Goal: Information Seeking & Learning: Compare options

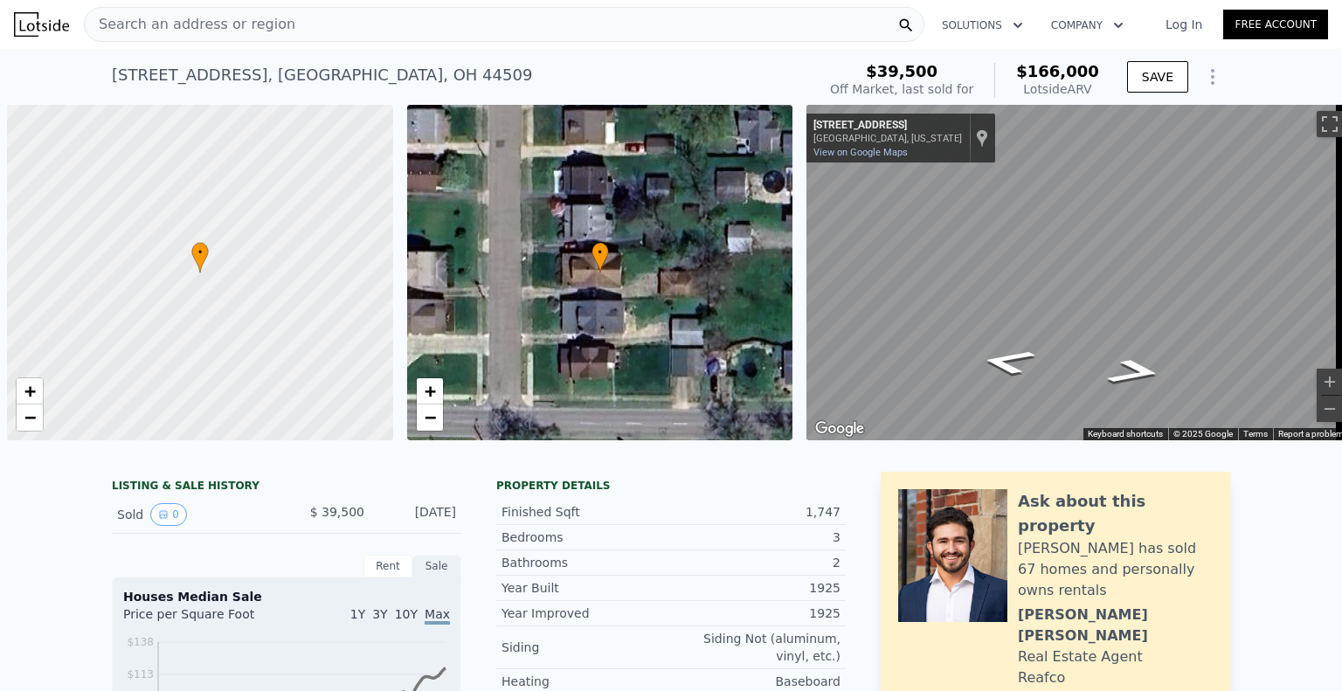
scroll to position [0, 7]
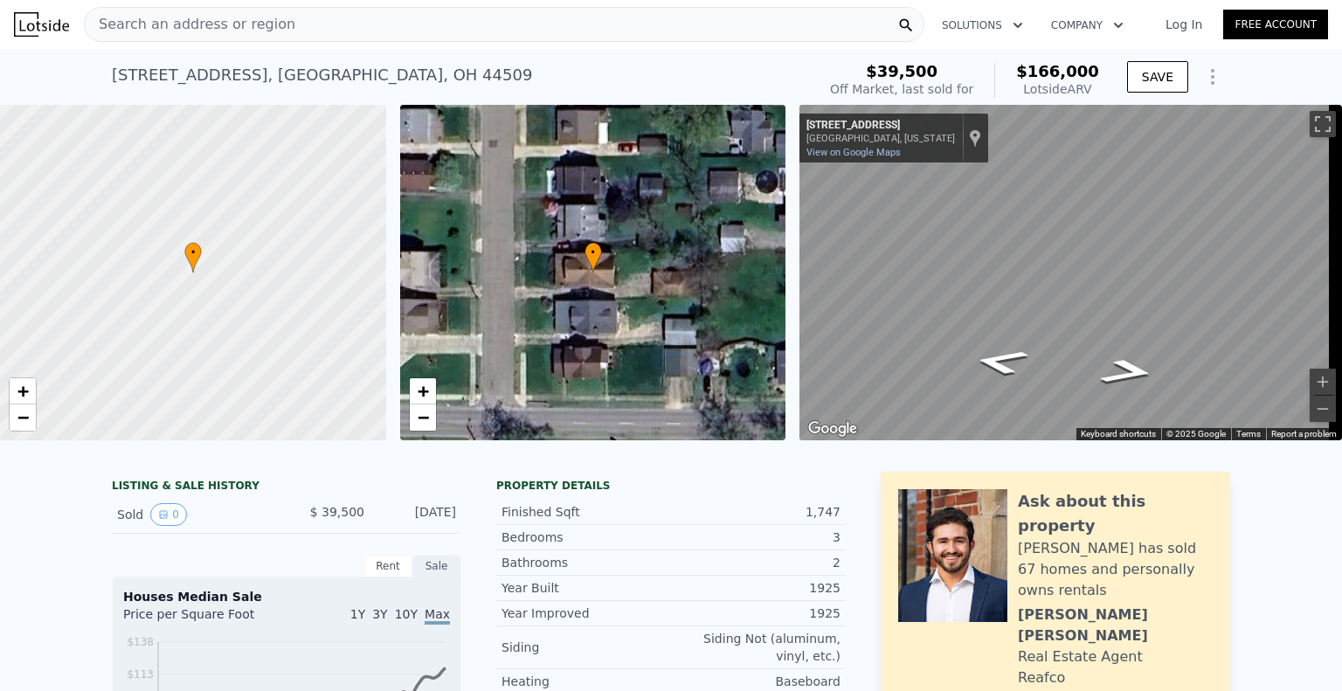
click at [224, 19] on span "Search an address or region" at bounding box center [190, 24] width 211 height 21
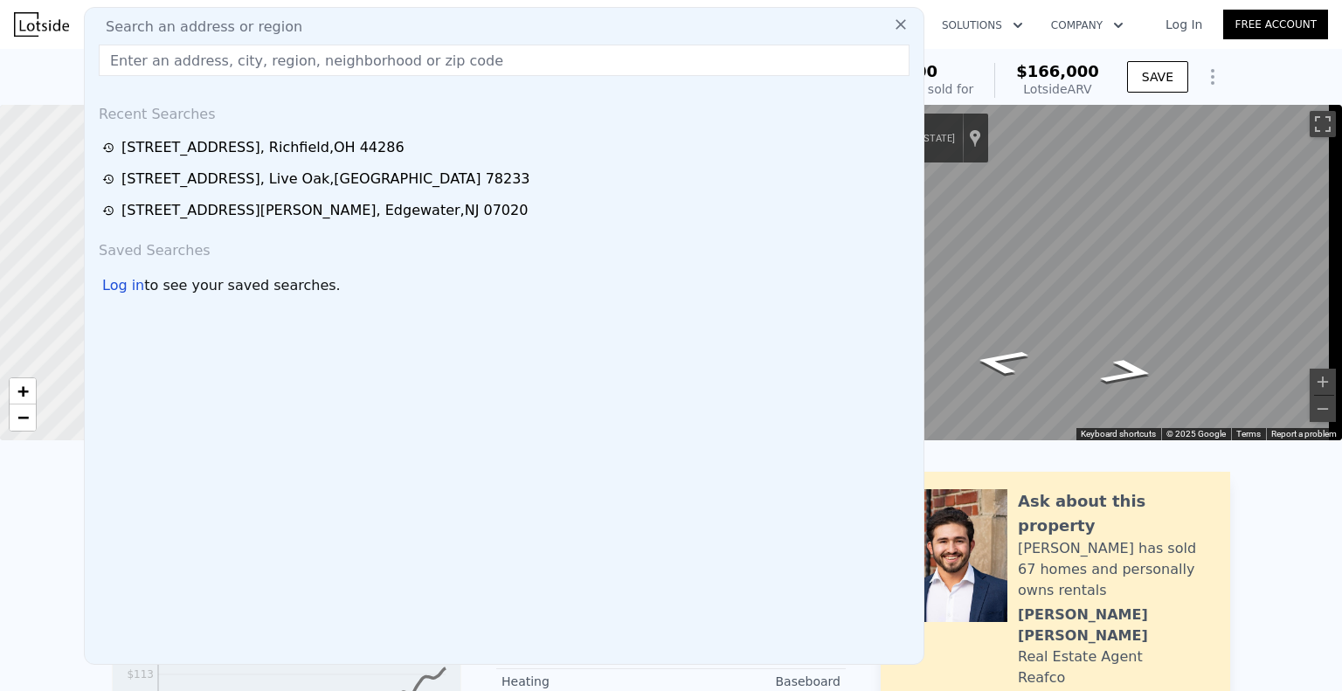
paste input "[STREET_ADDRESS]"
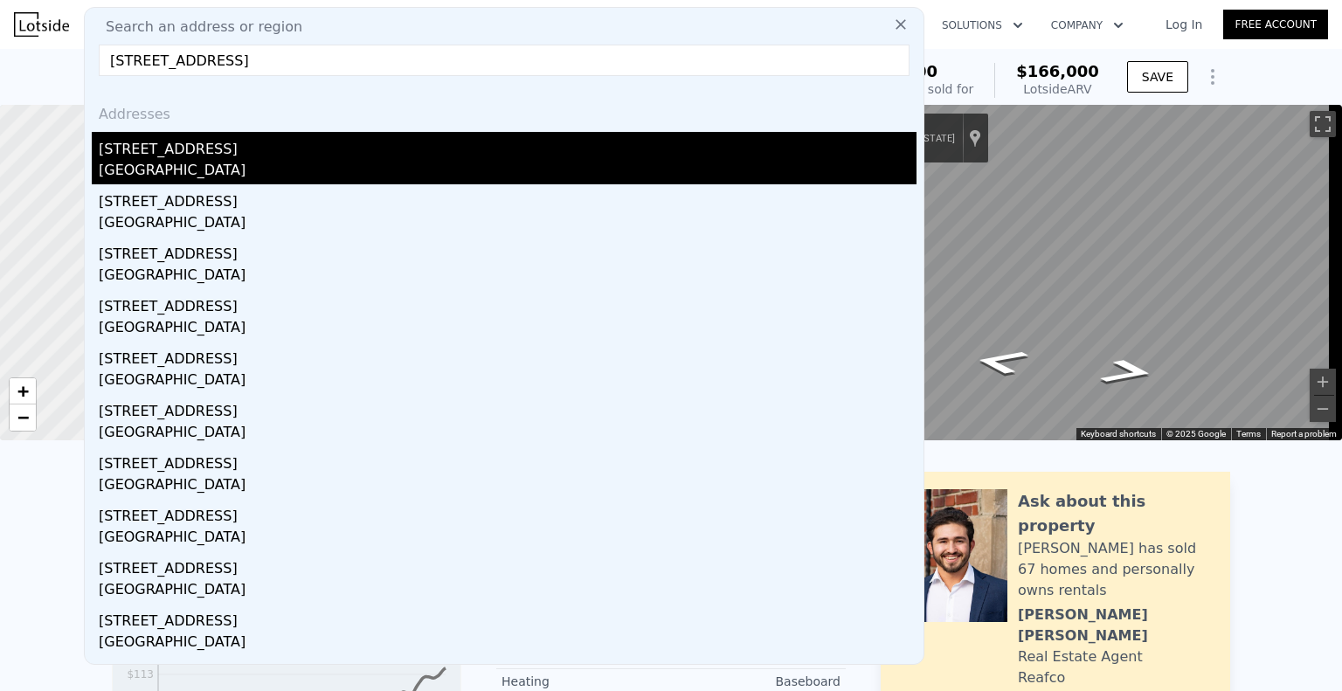
type input "[STREET_ADDRESS]"
click at [367, 154] on div "[STREET_ADDRESS]" at bounding box center [508, 146] width 818 height 28
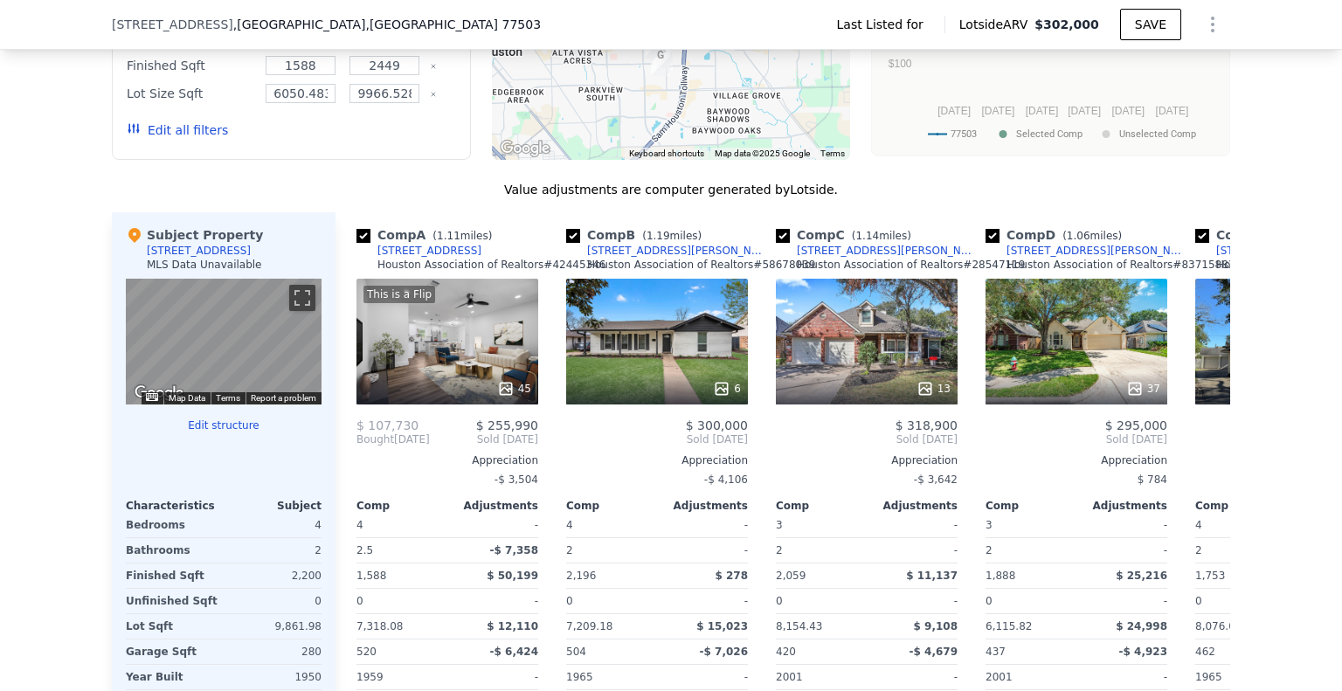
scroll to position [1391, 0]
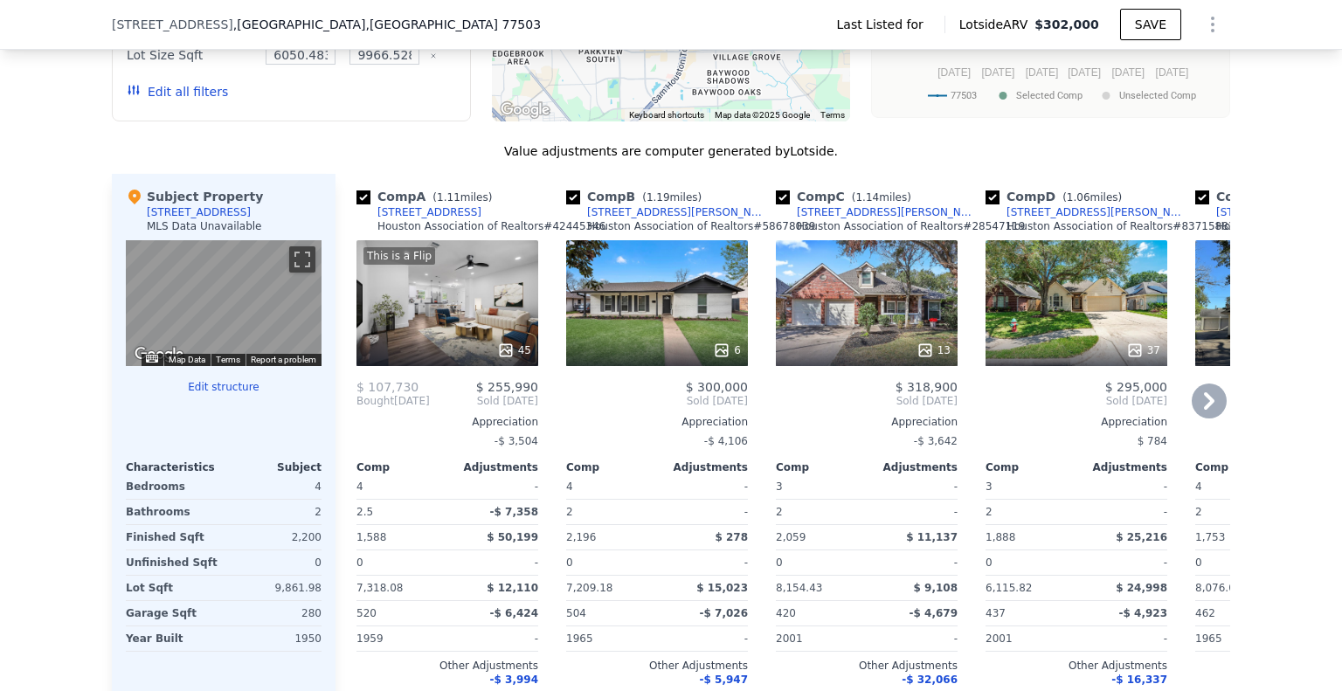
click at [1207, 418] on icon at bounding box center [1209, 401] width 35 height 35
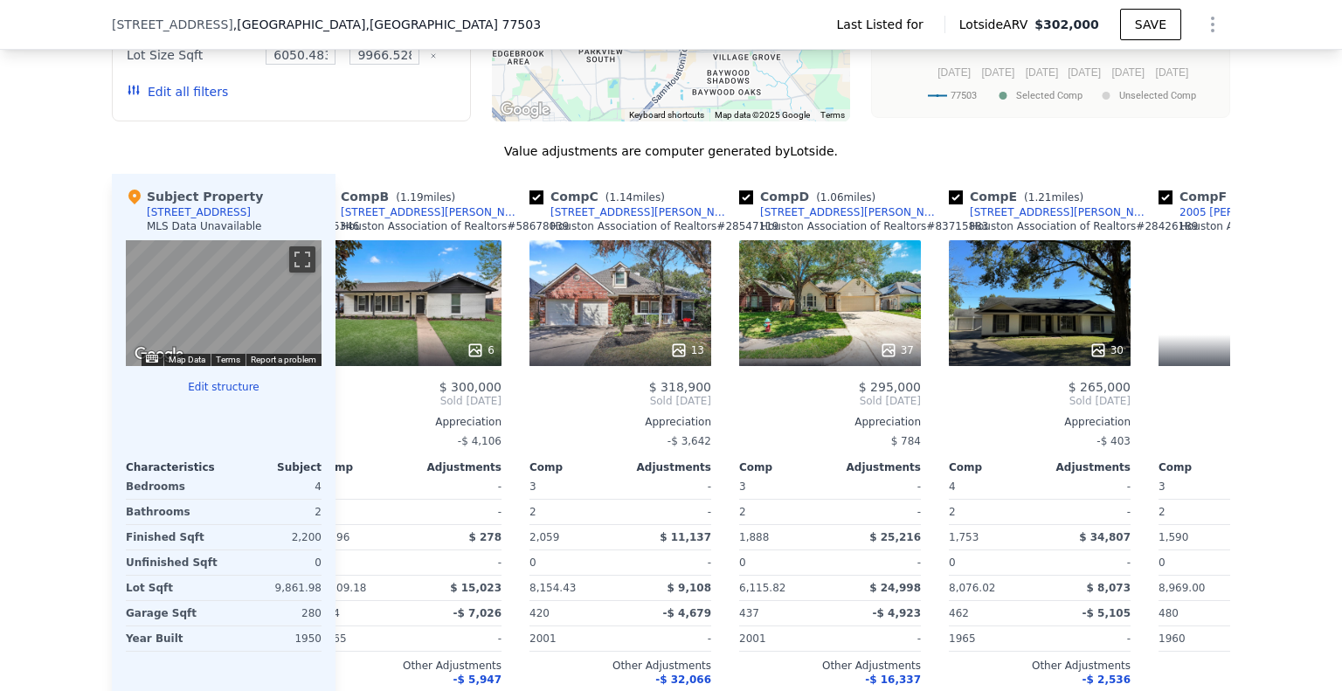
scroll to position [0, 419]
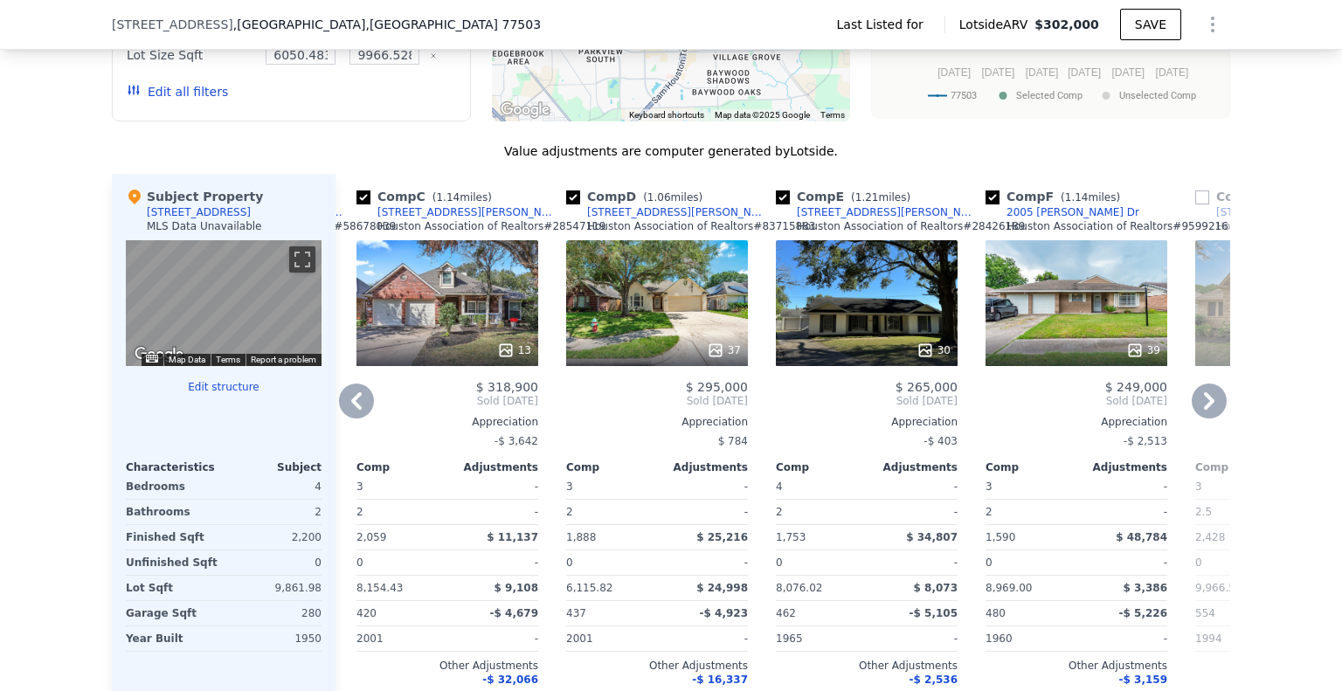
click at [1206, 432] on div "Comp A ( 1.11 miles) [STREET_ADDRESS][PERSON_NAME] Association of Realtors # 42…" at bounding box center [782, 455] width 895 height 562
click at [1204, 410] on icon at bounding box center [1209, 400] width 10 height 17
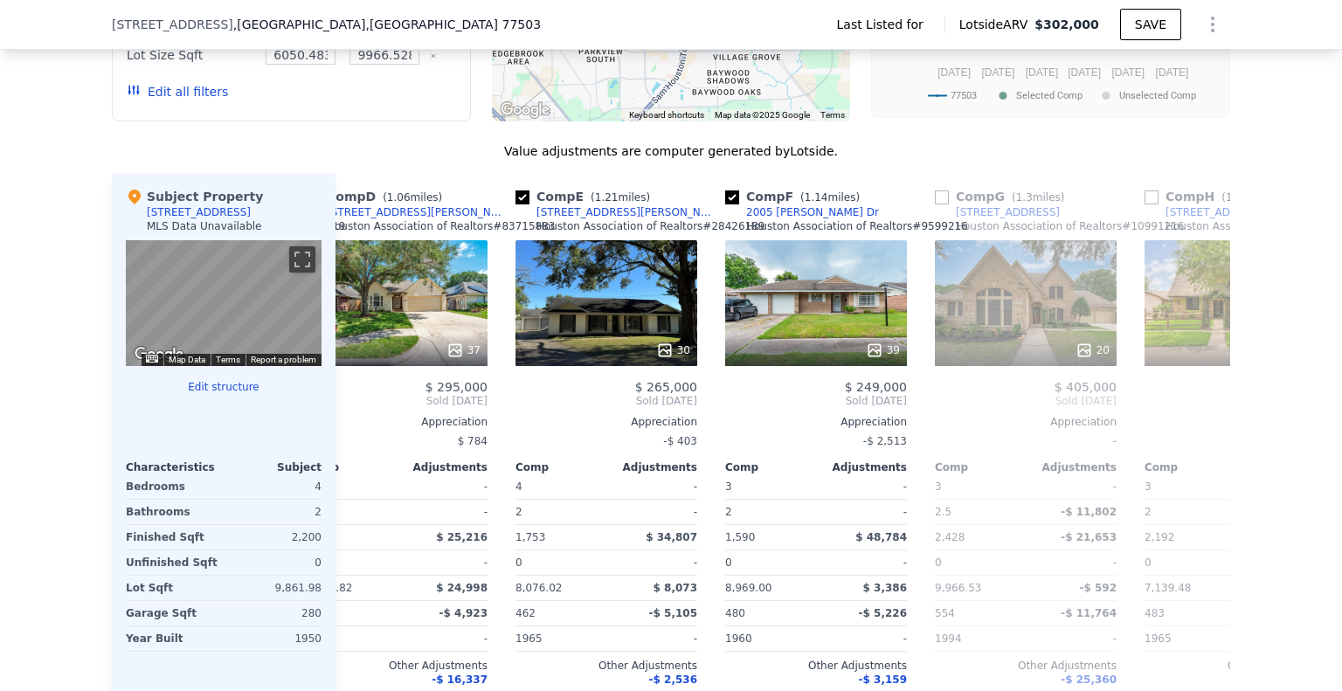
scroll to position [0, 839]
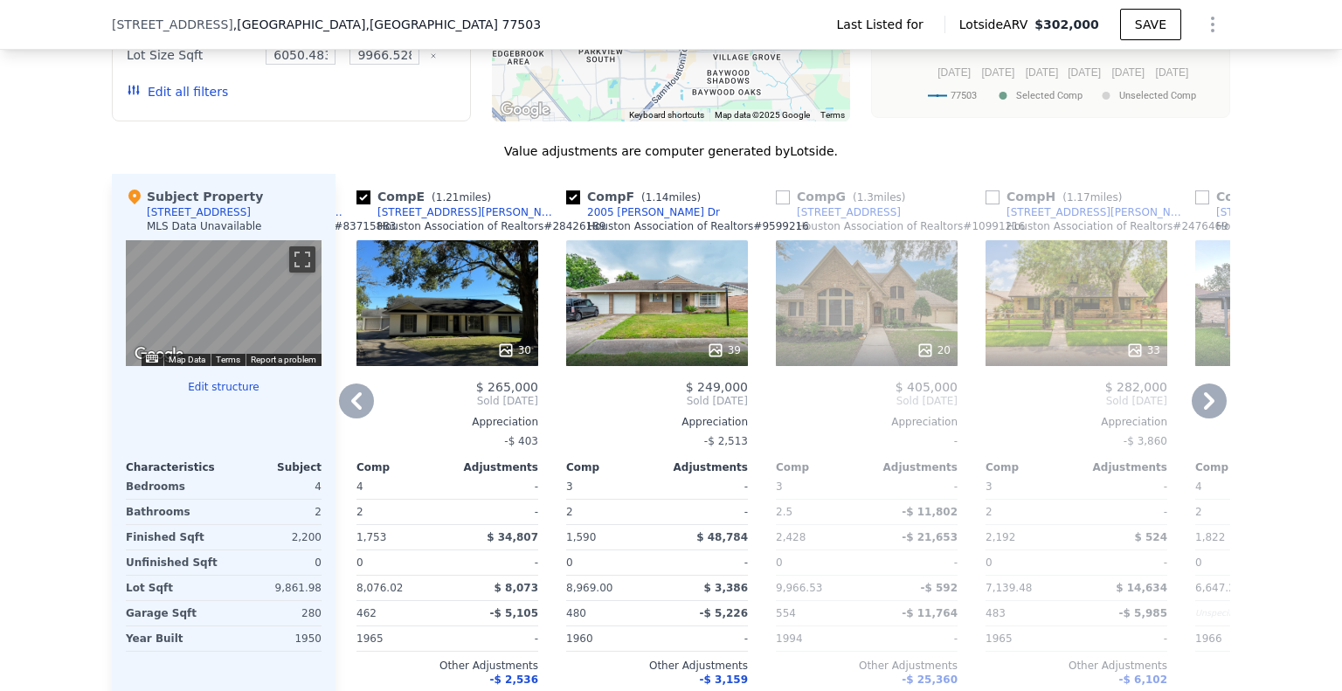
click at [1204, 410] on icon at bounding box center [1209, 400] width 10 height 17
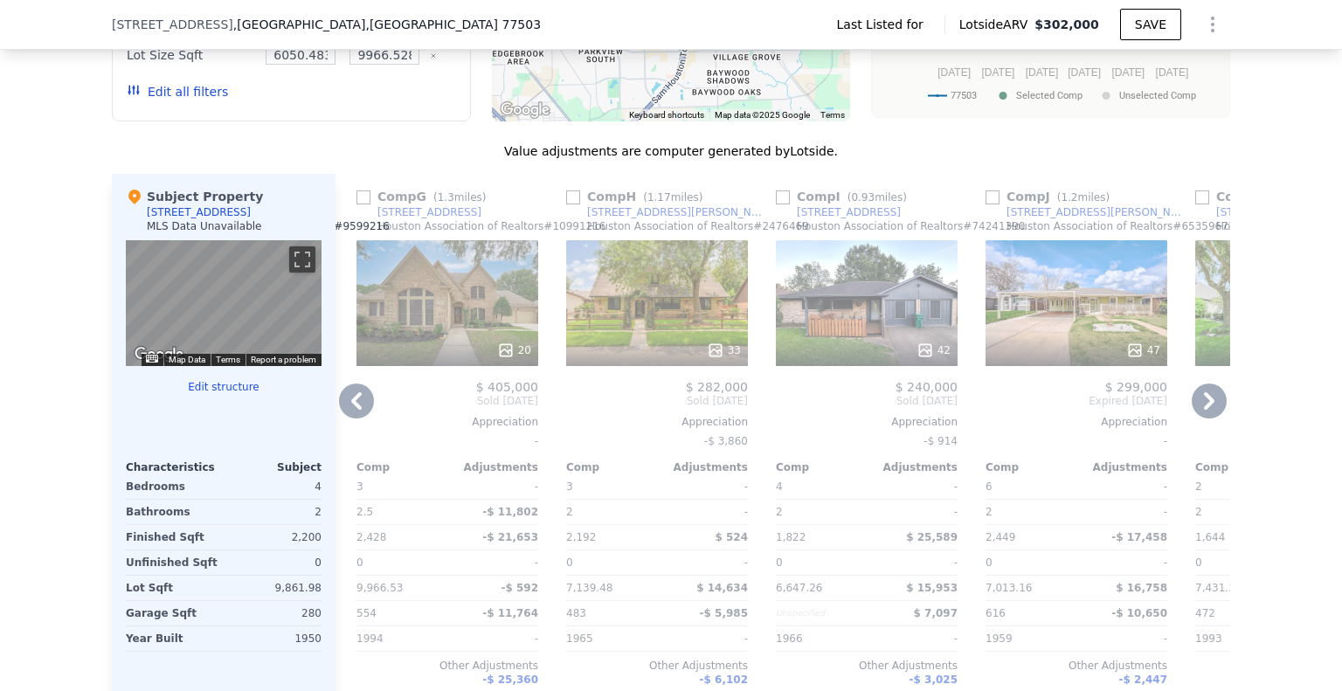
click at [1201, 418] on icon at bounding box center [1209, 401] width 35 height 35
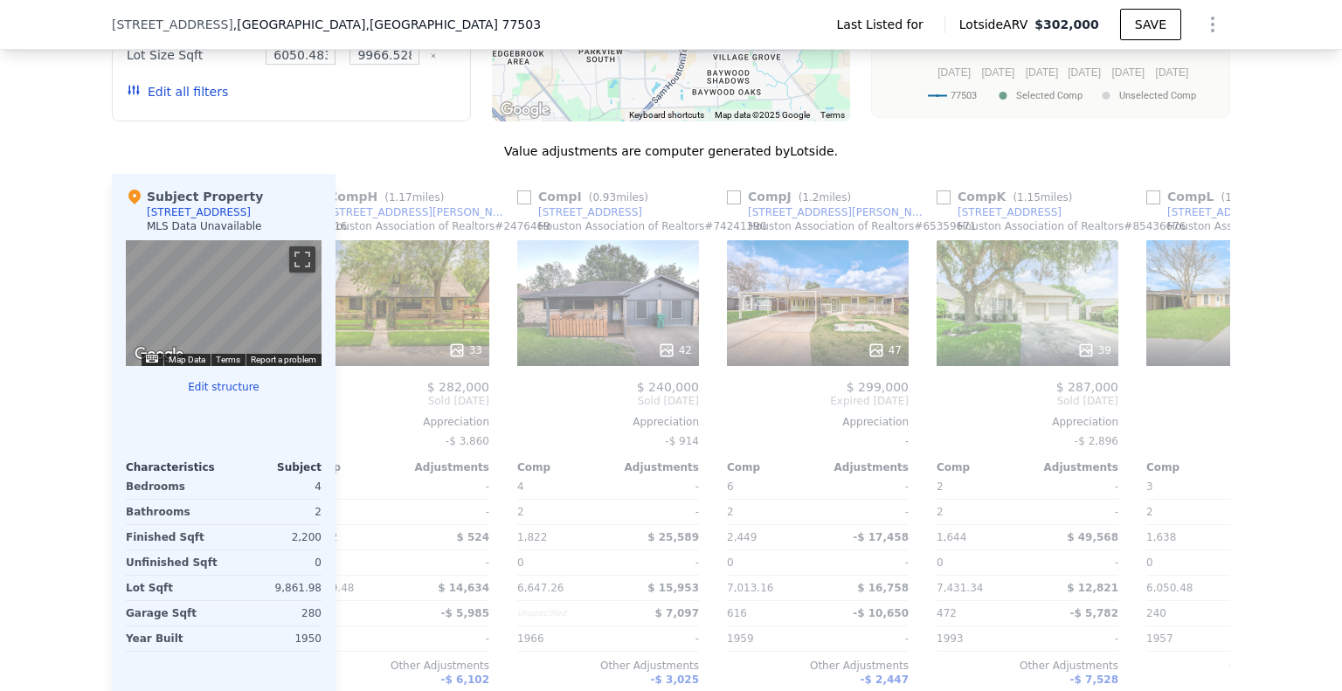
scroll to position [0, 1663]
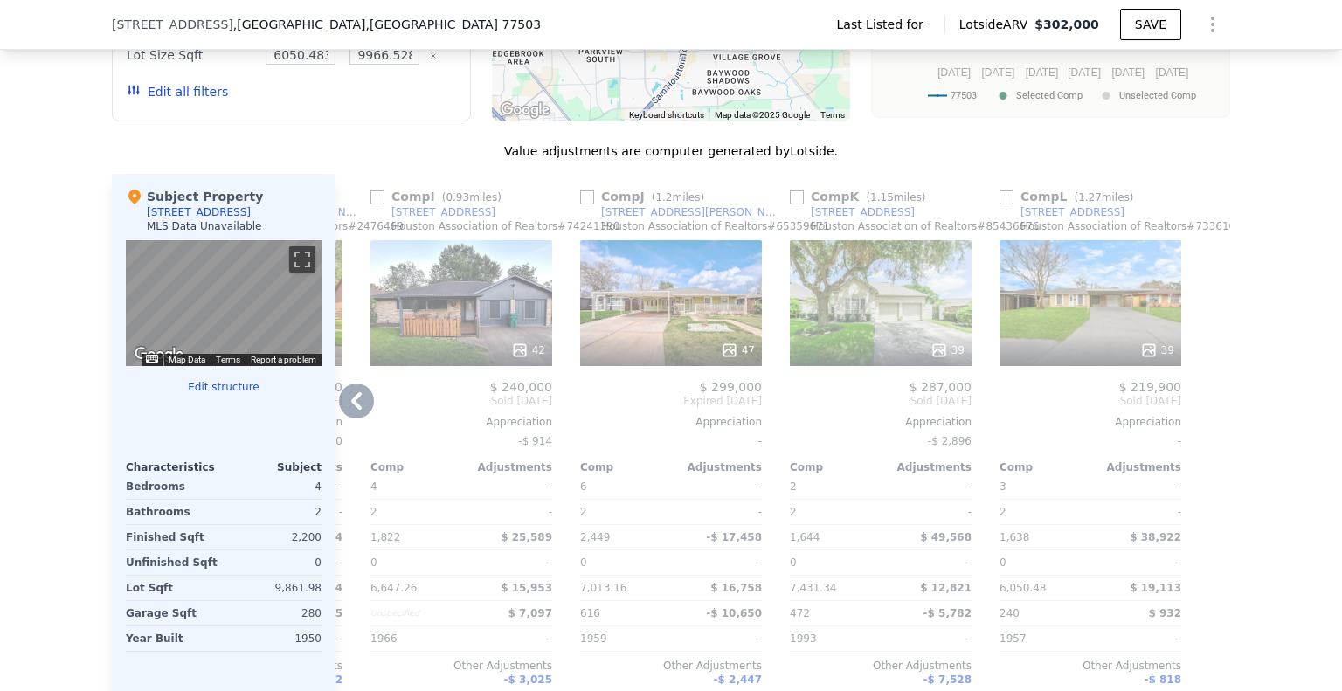
click at [1202, 428] on div at bounding box center [1216, 455] width 28 height 562
click at [353, 418] on icon at bounding box center [356, 401] width 35 height 35
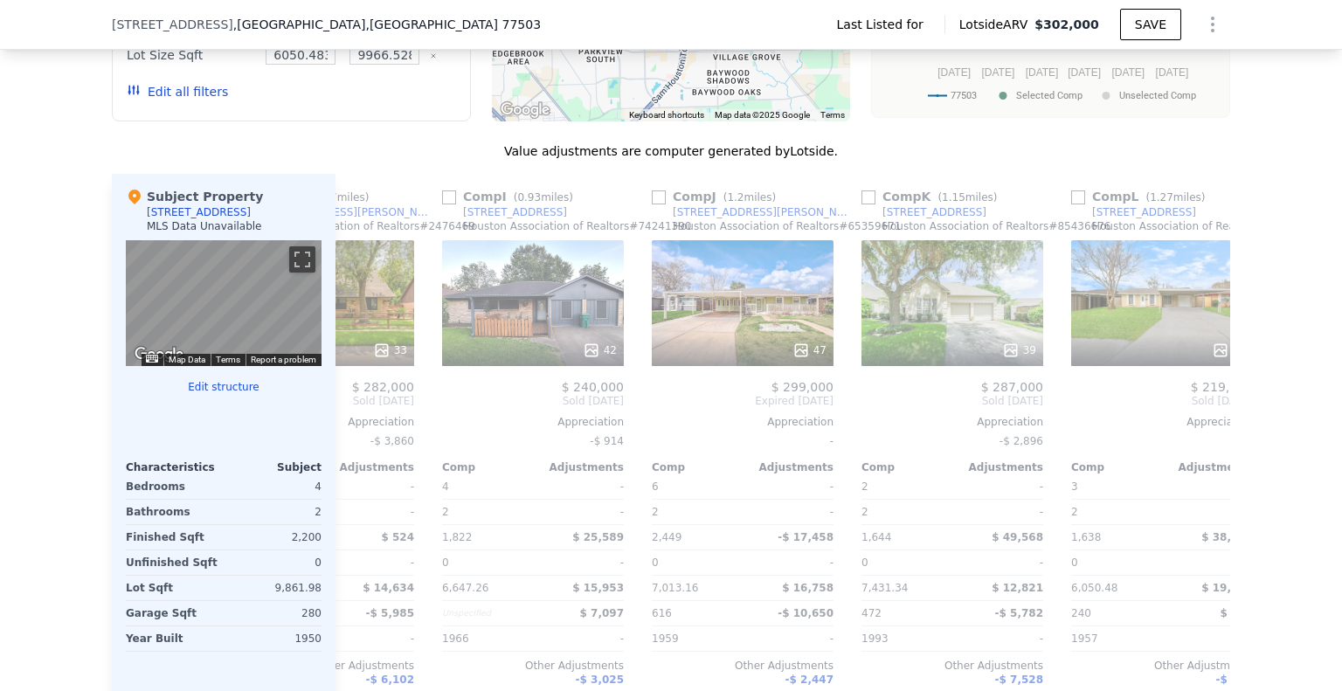
scroll to position [0, 1244]
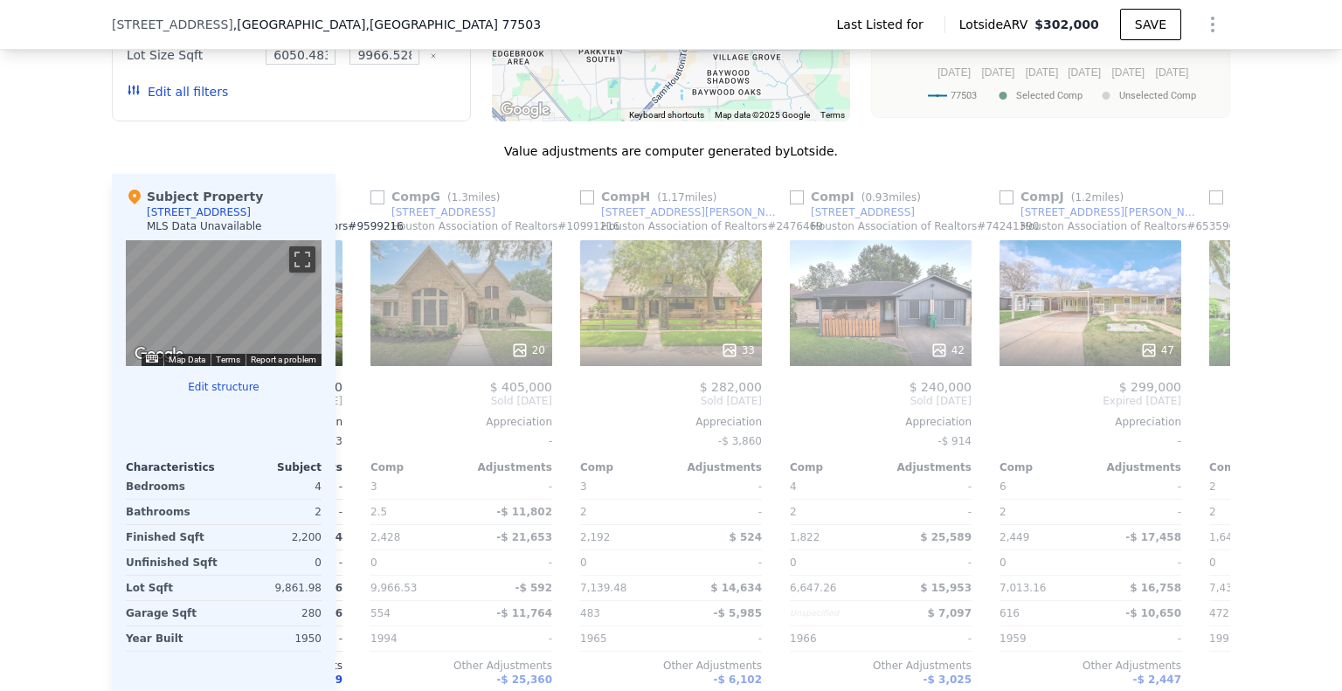
click at [353, 425] on div "Comp A ( 1.11 miles) [STREET_ADDRESS][PERSON_NAME] Association of Realtors # 42…" at bounding box center [782, 455] width 895 height 562
click at [356, 418] on icon at bounding box center [356, 401] width 35 height 35
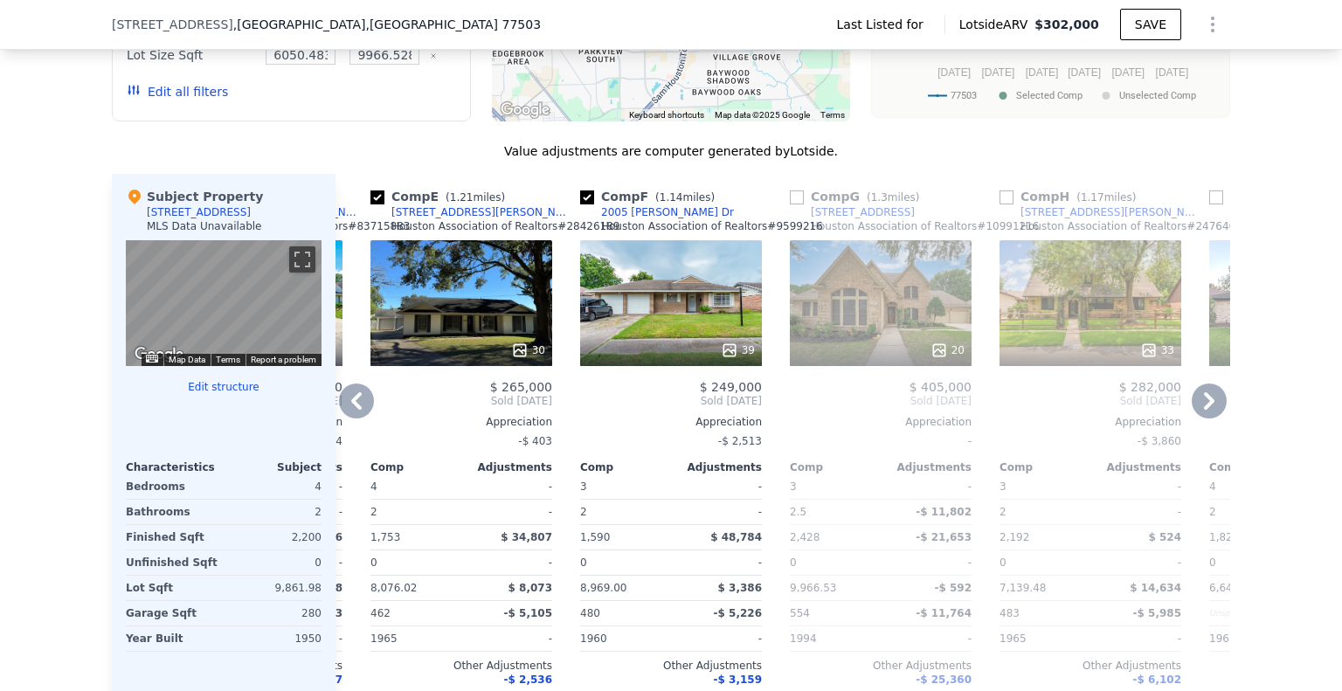
click at [356, 418] on icon at bounding box center [356, 401] width 35 height 35
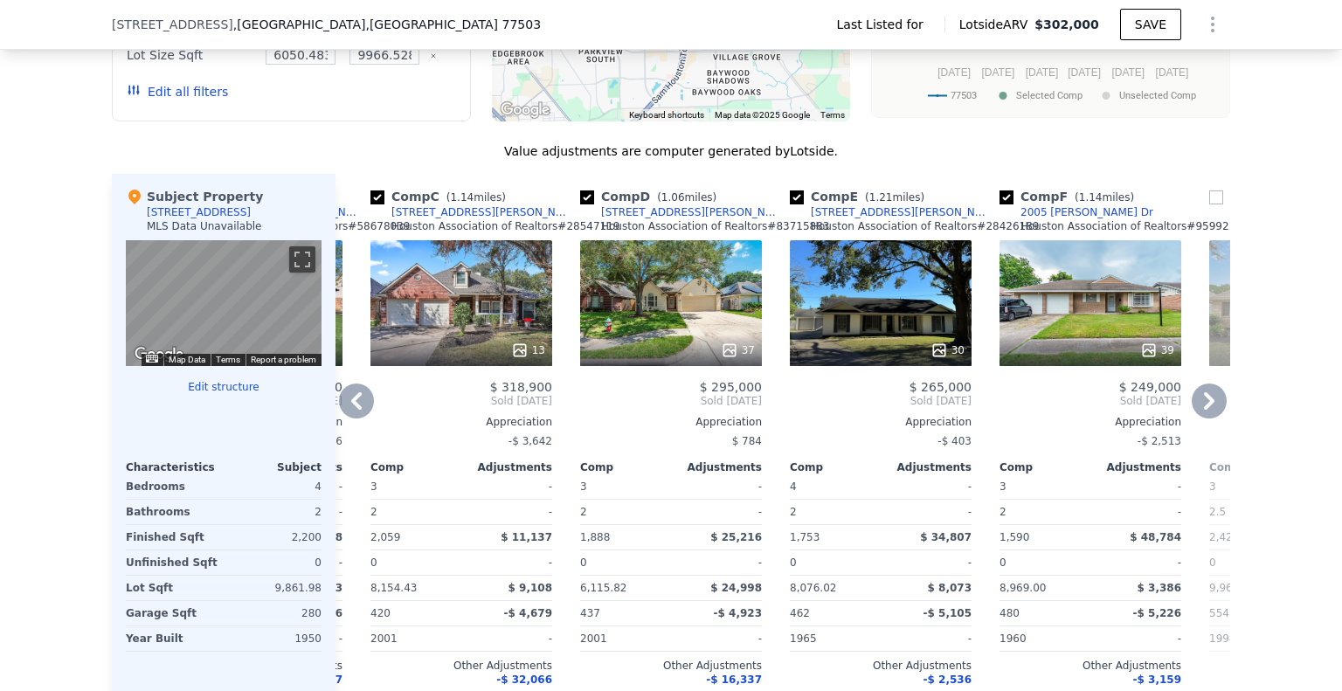
click at [356, 418] on icon at bounding box center [356, 401] width 35 height 35
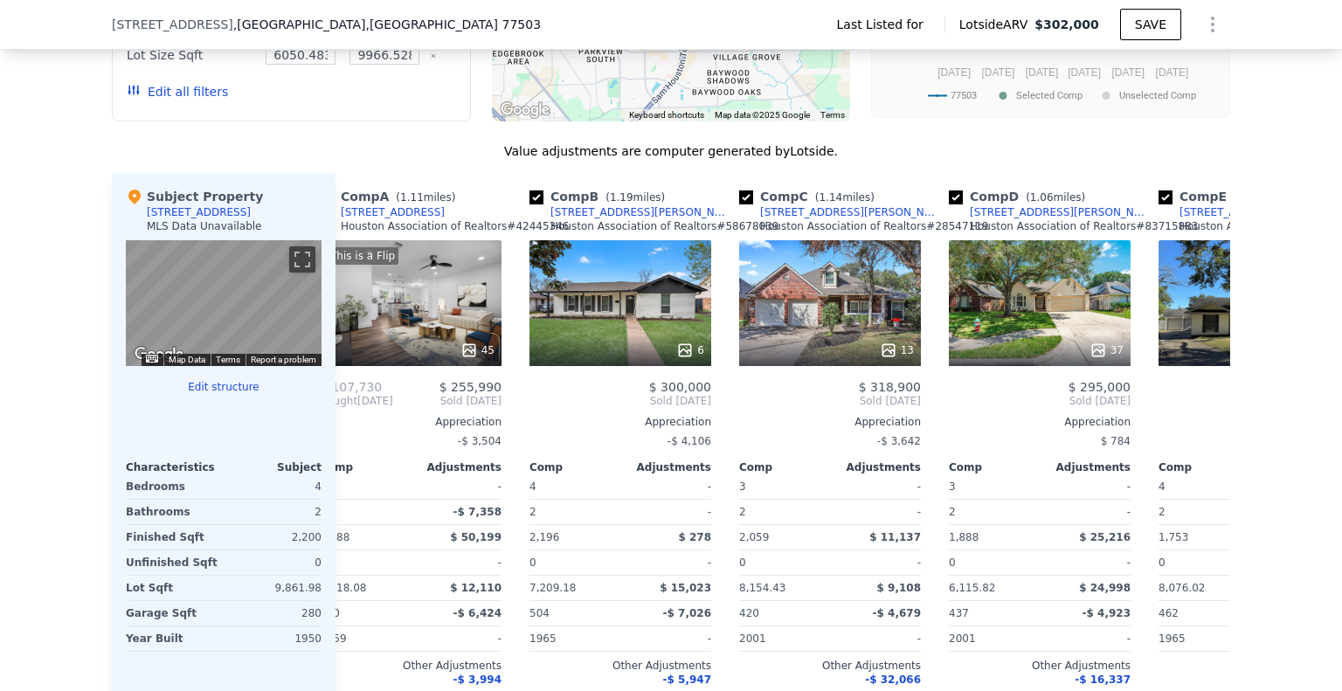
scroll to position [0, 0]
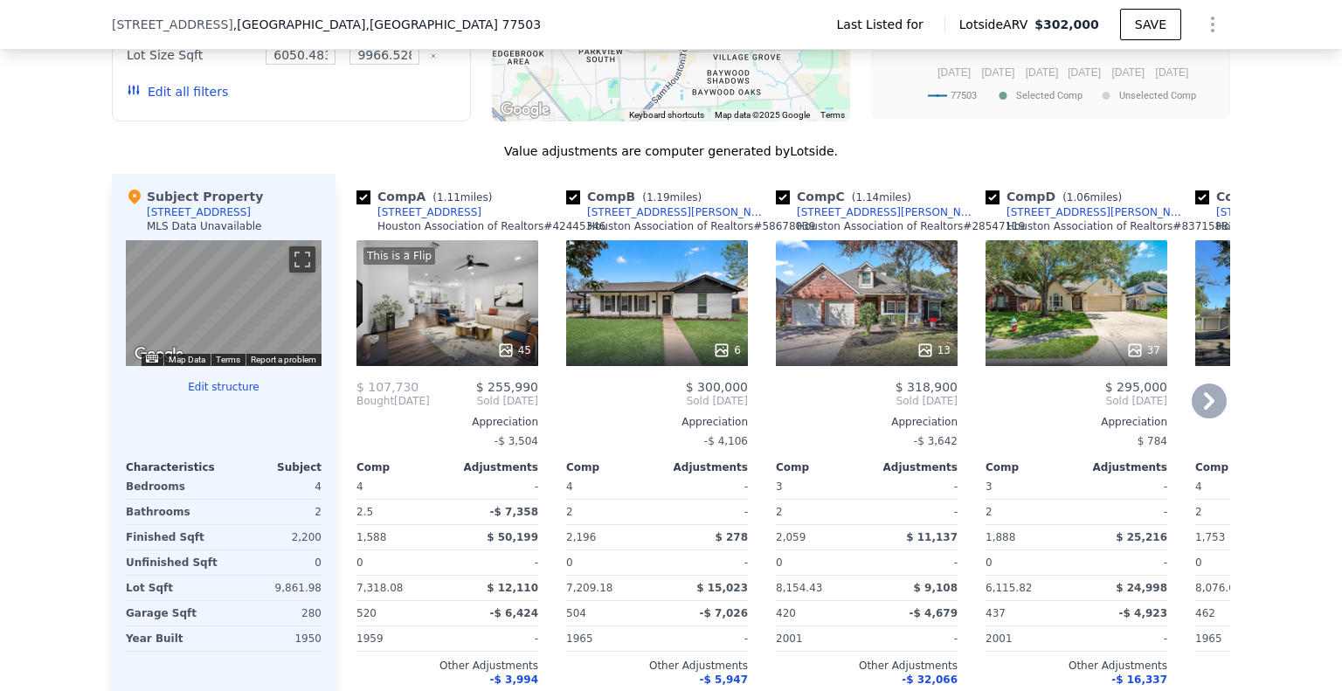
click at [356, 408] on span "Bought" at bounding box center [375, 401] width 38 height 14
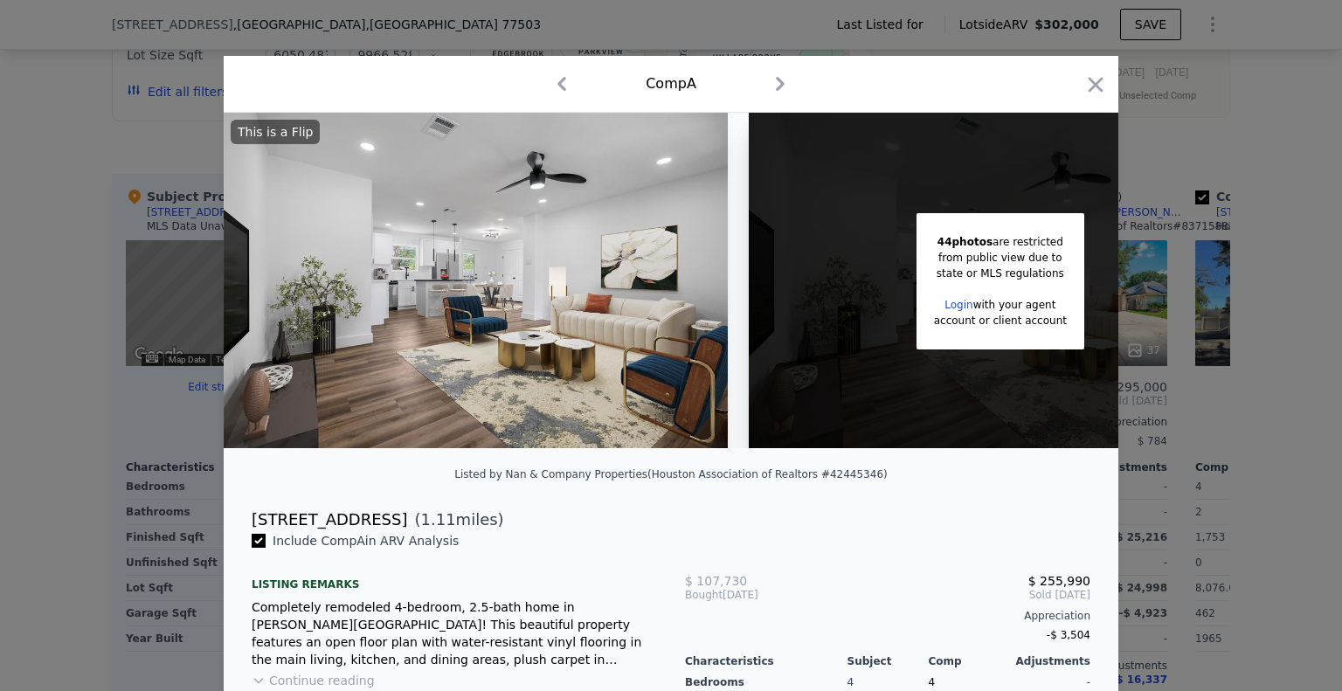
click at [1093, 81] on icon "button" at bounding box center [1095, 85] width 24 height 24
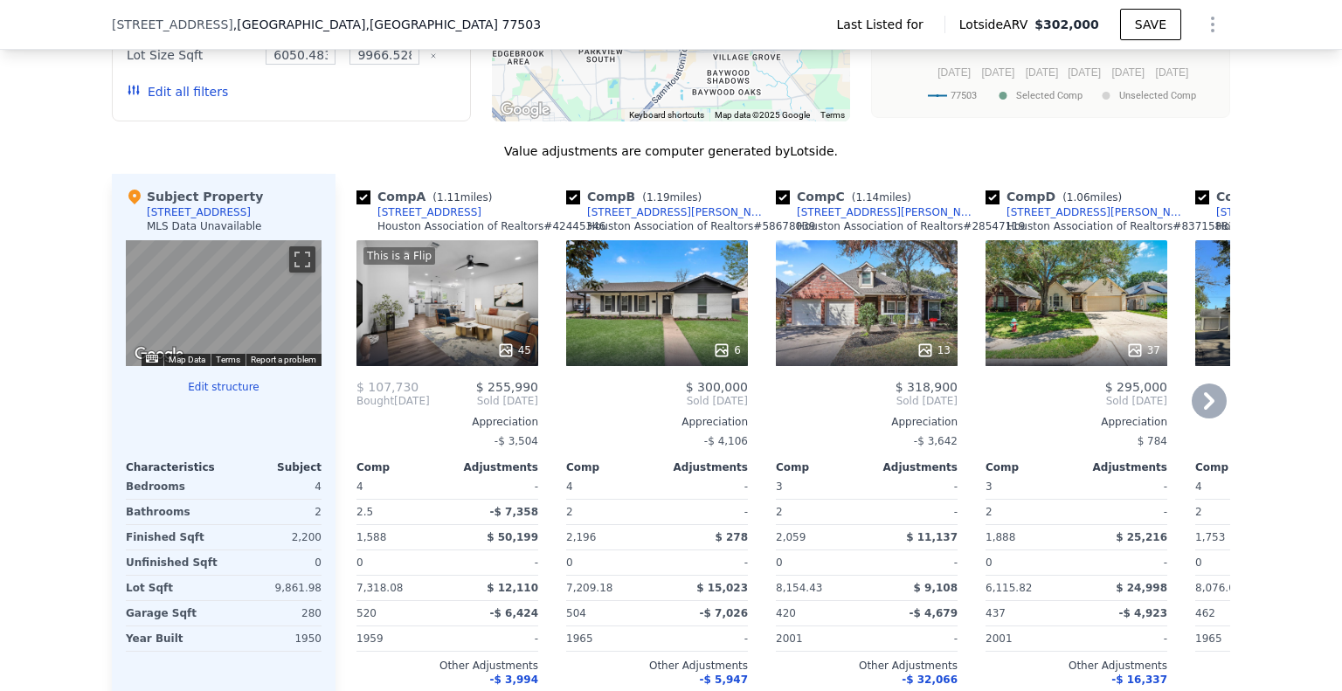
click at [1195, 418] on icon at bounding box center [1209, 401] width 35 height 35
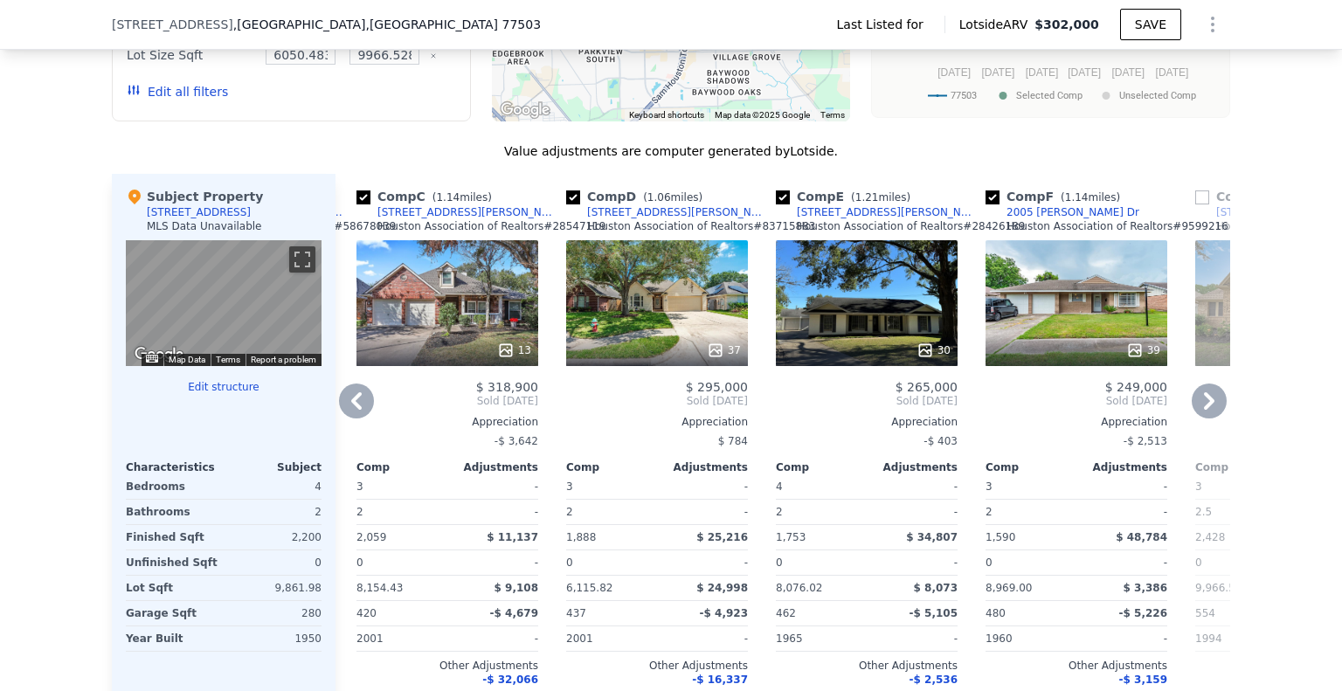
click at [1195, 418] on icon at bounding box center [1209, 401] width 35 height 35
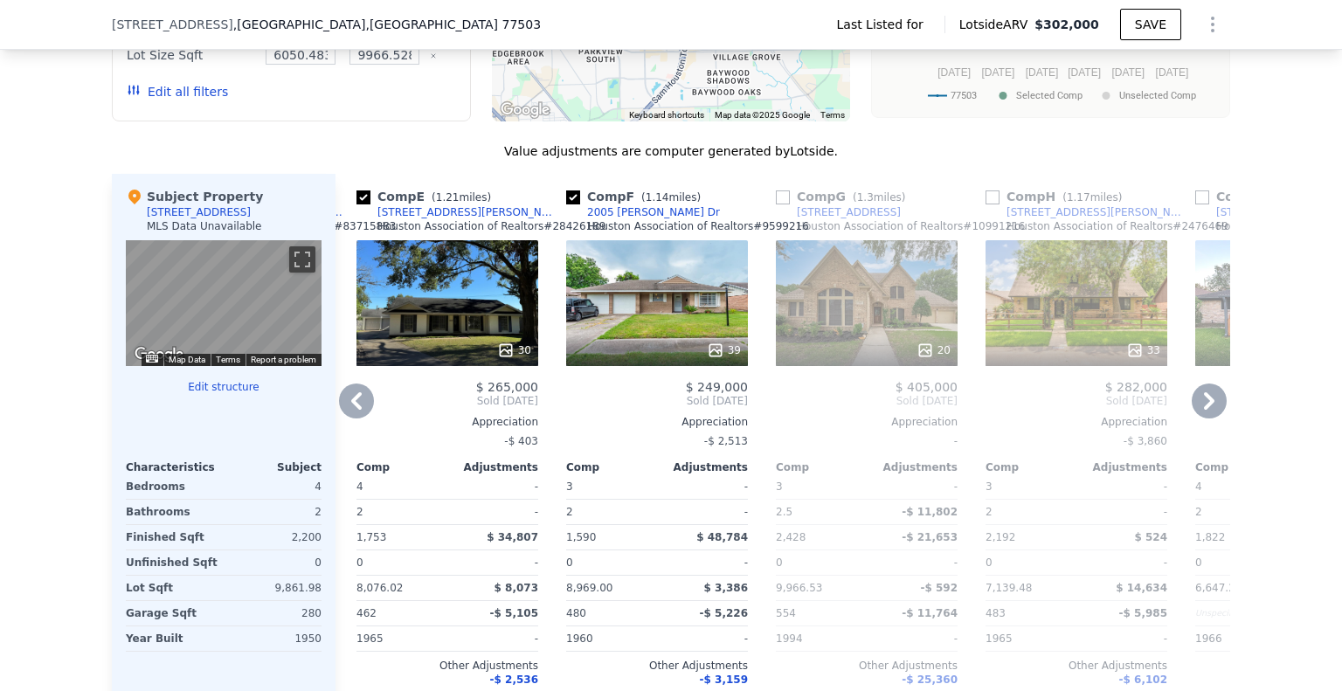
click at [1195, 418] on icon at bounding box center [1209, 401] width 35 height 35
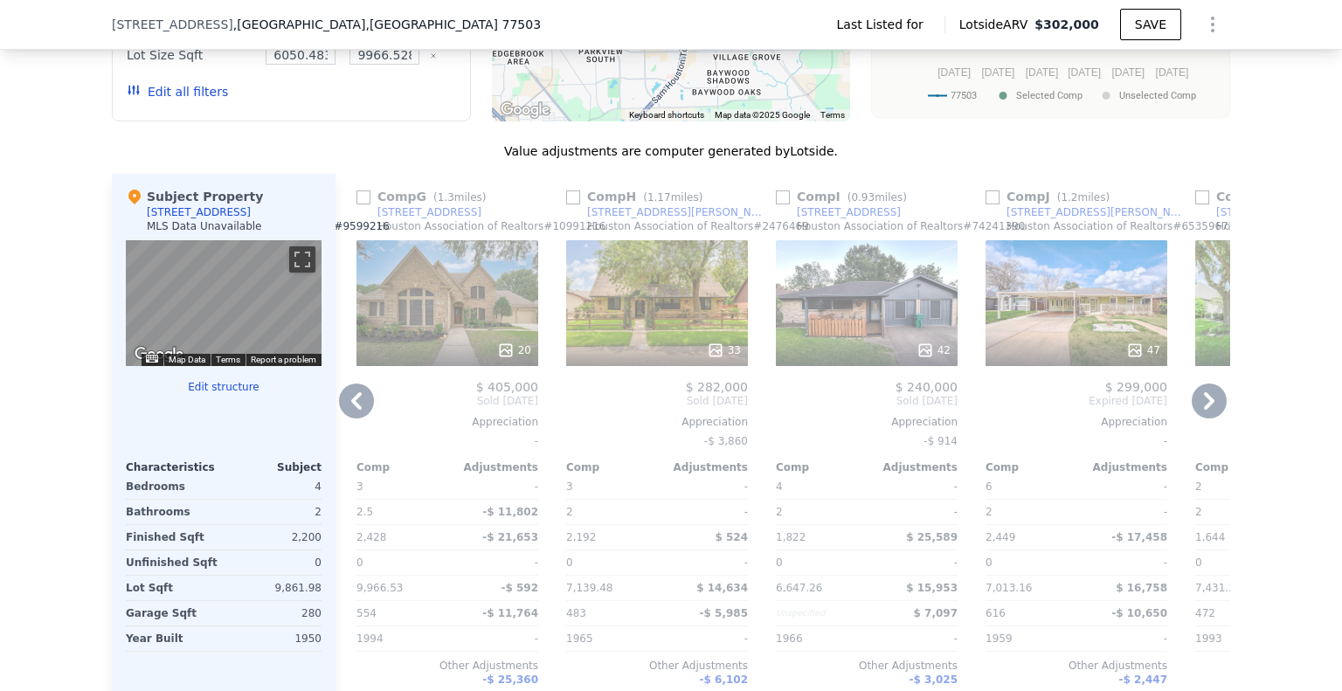
click at [1196, 418] on icon at bounding box center [1209, 401] width 35 height 35
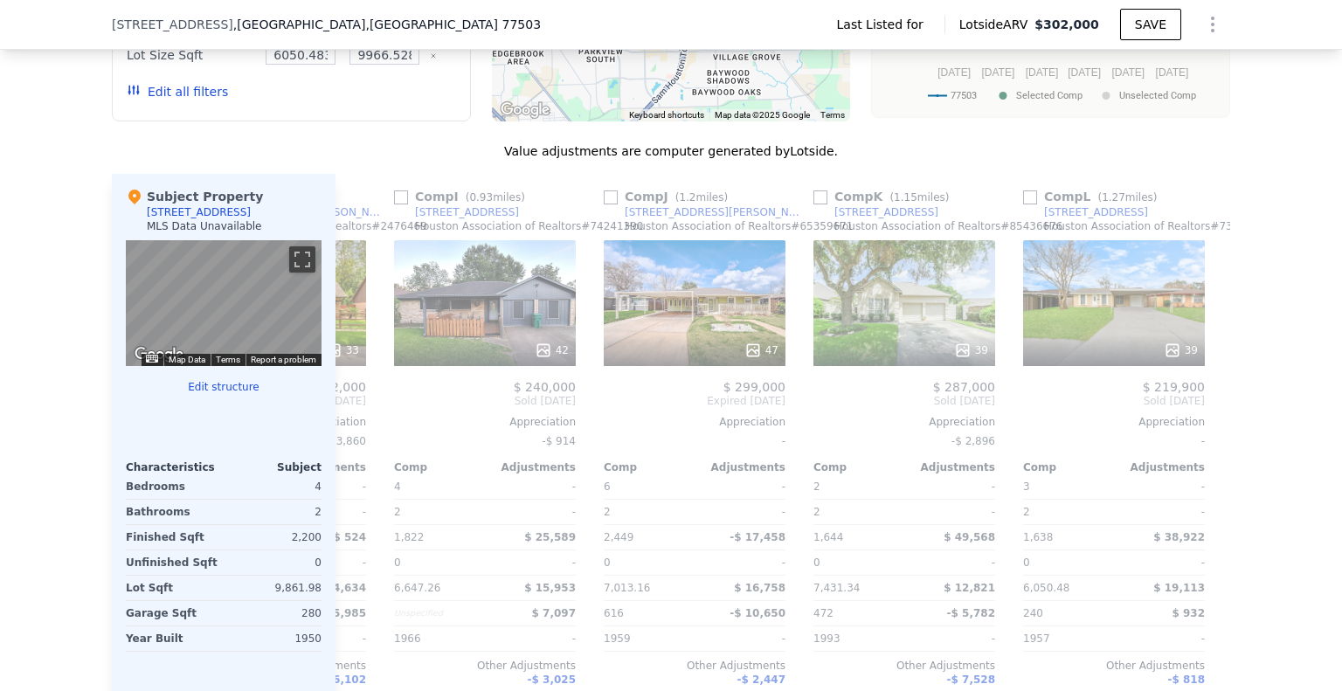
scroll to position [0, 1663]
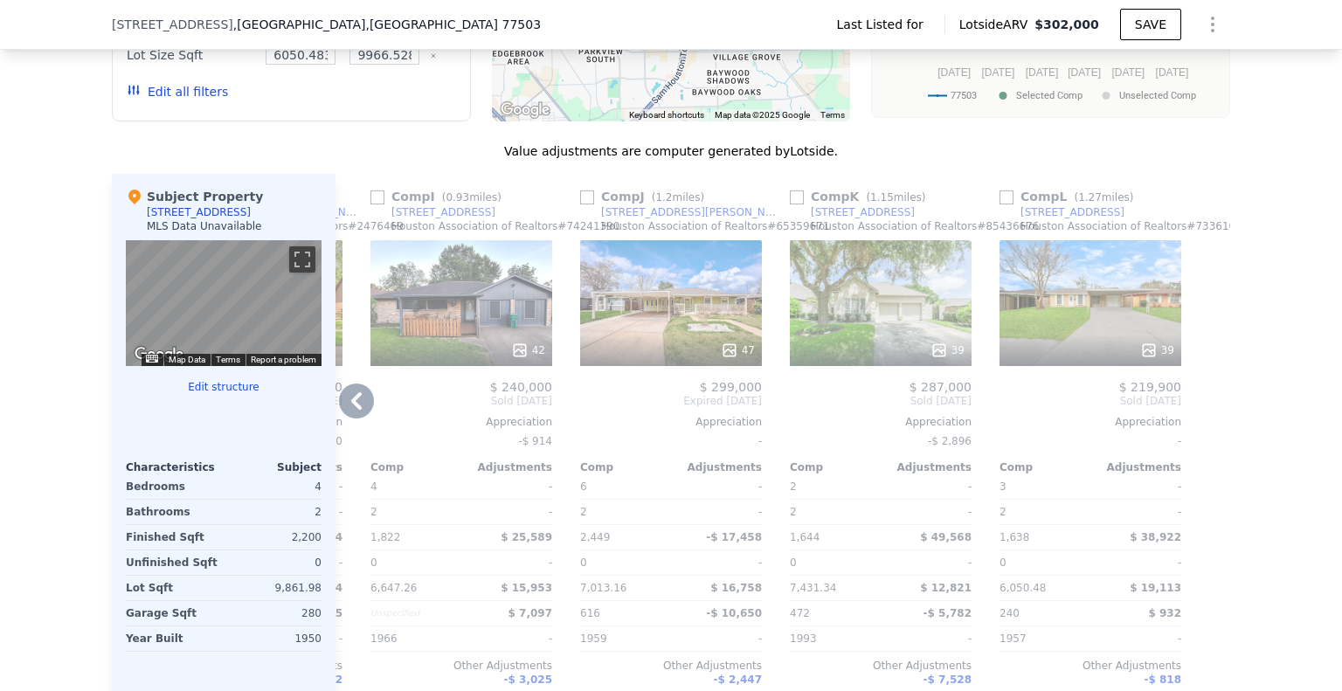
click at [1202, 425] on div at bounding box center [1216, 455] width 28 height 562
click at [361, 418] on icon at bounding box center [356, 401] width 35 height 35
click at [363, 423] on div "Comp A ( 1.11 miles) [STREET_ADDRESS][PERSON_NAME] Association of Realtors # 42…" at bounding box center [782, 455] width 895 height 562
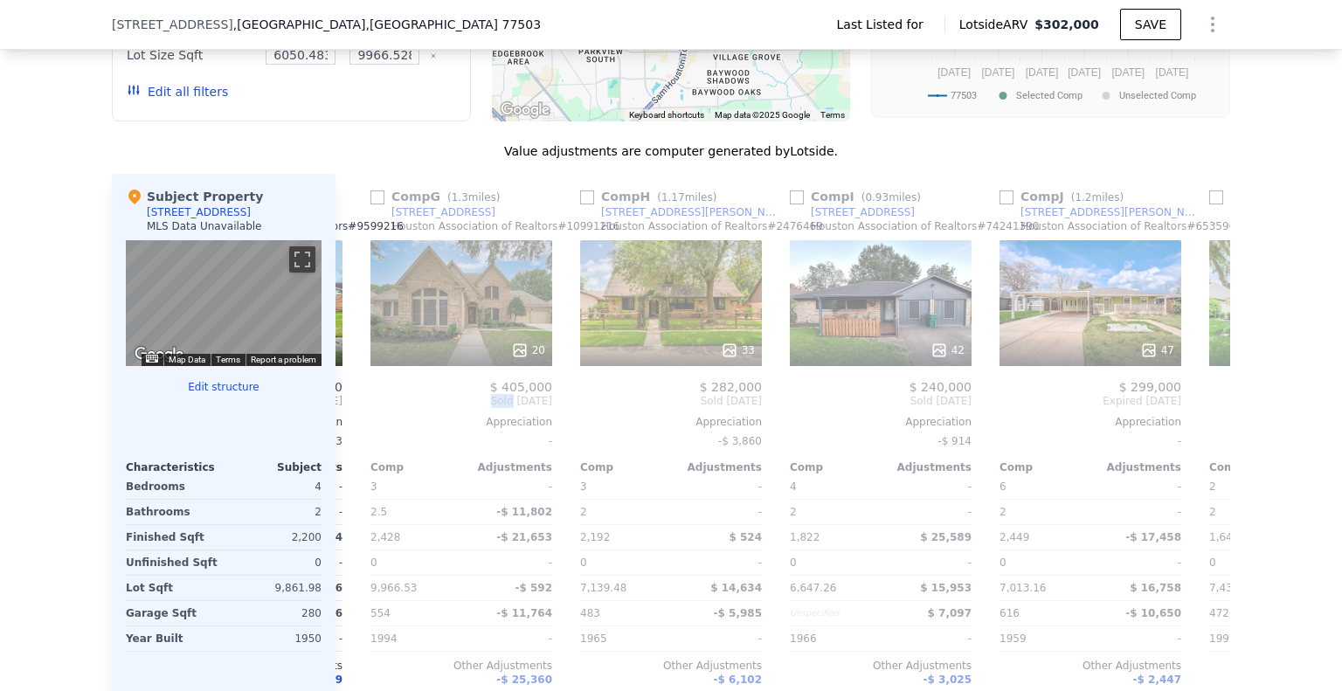
click at [370, 408] on span "Sold [DATE]" at bounding box center [461, 401] width 182 height 14
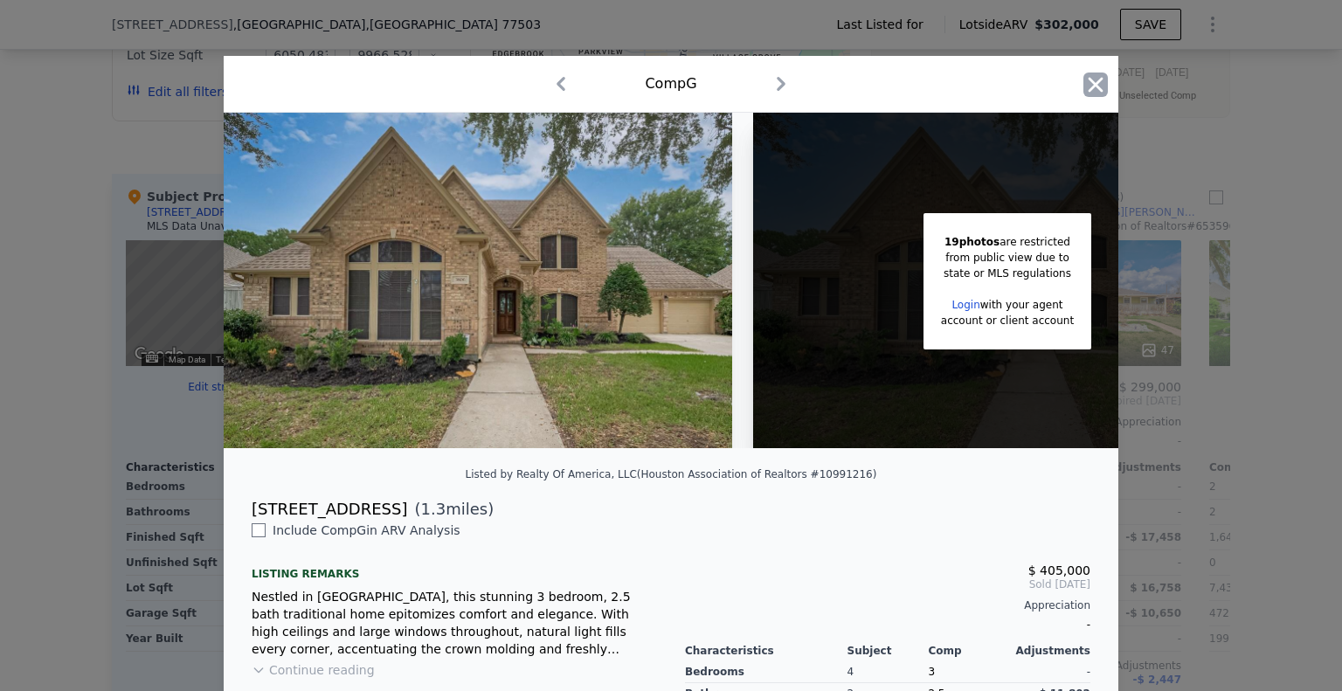
drag, startPoint x: 1109, startPoint y: 83, endPoint x: 1100, endPoint y: 90, distance: 11.2
click at [1108, 83] on div "Comp G" at bounding box center [671, 84] width 895 height 57
click at [1084, 91] on icon "button" at bounding box center [1095, 85] width 24 height 24
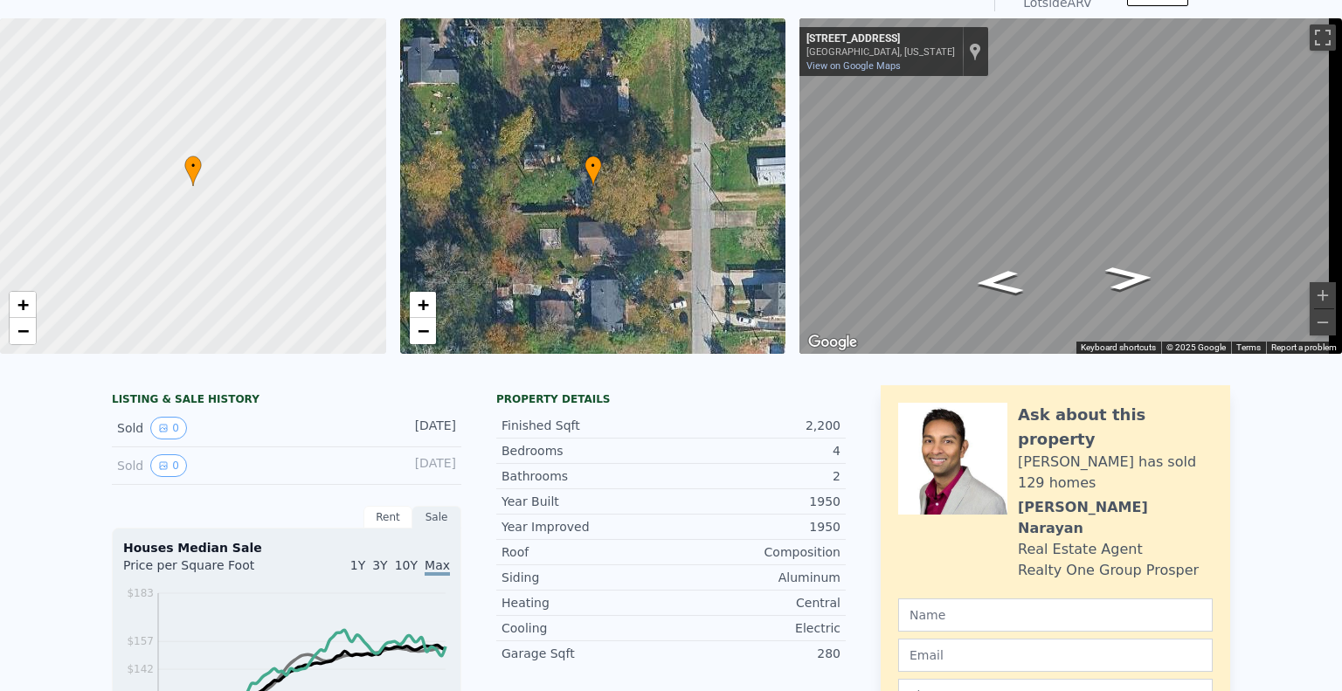
scroll to position [6, 0]
